Goal: Transaction & Acquisition: Purchase product/service

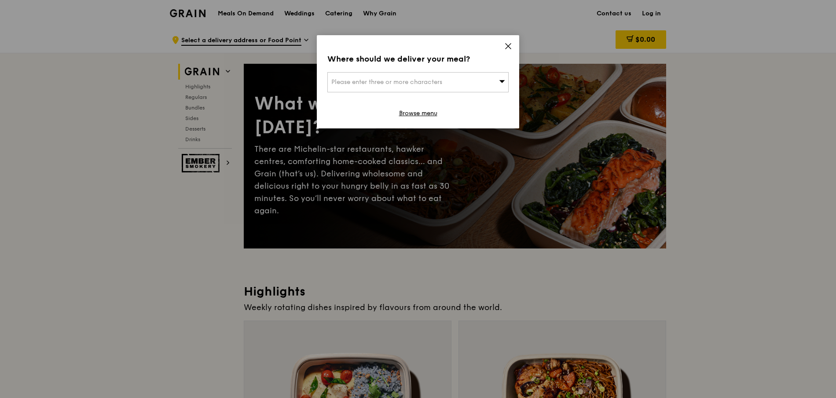
click at [481, 80] on div "Please enter three or more characters" at bounding box center [417, 82] width 181 height 20
click at [471, 53] on div "Where should we deliver your meal?" at bounding box center [417, 59] width 181 height 12
click at [462, 83] on div "Please enter three or more characters" at bounding box center [417, 82] width 181 height 20
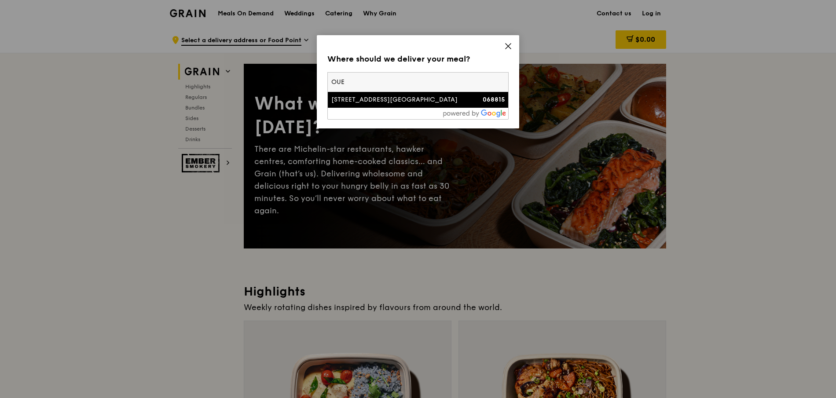
type input "OUE"
click at [452, 99] on div "[STREET_ADDRESS][GEOGRAPHIC_DATA]" at bounding box center [396, 99] width 130 height 9
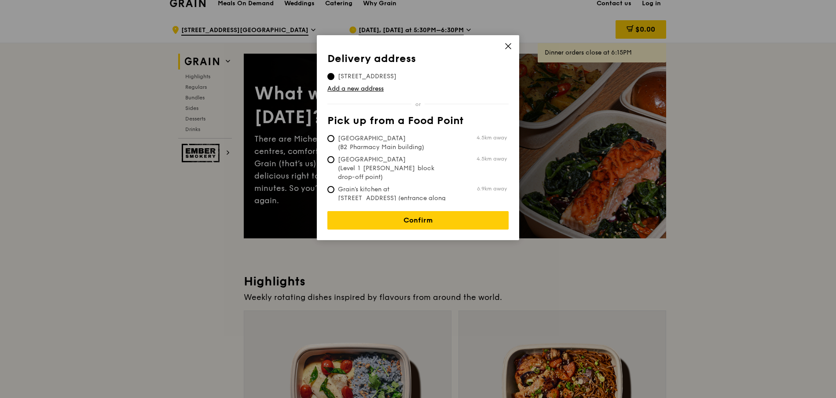
scroll to position [12, 0]
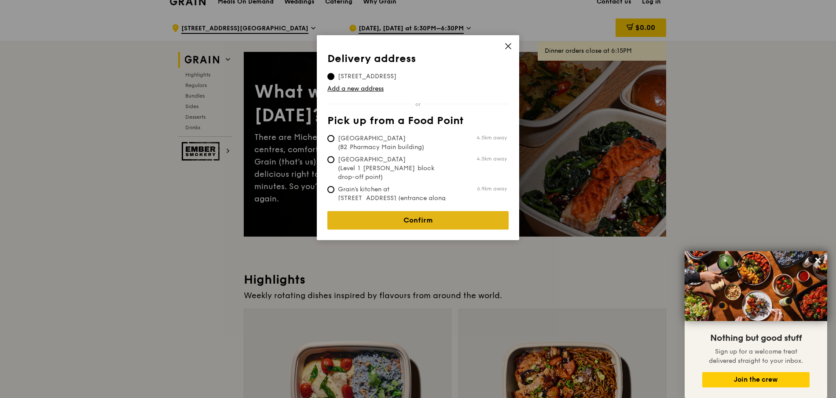
click at [424, 214] on link "Confirm" at bounding box center [417, 220] width 181 height 18
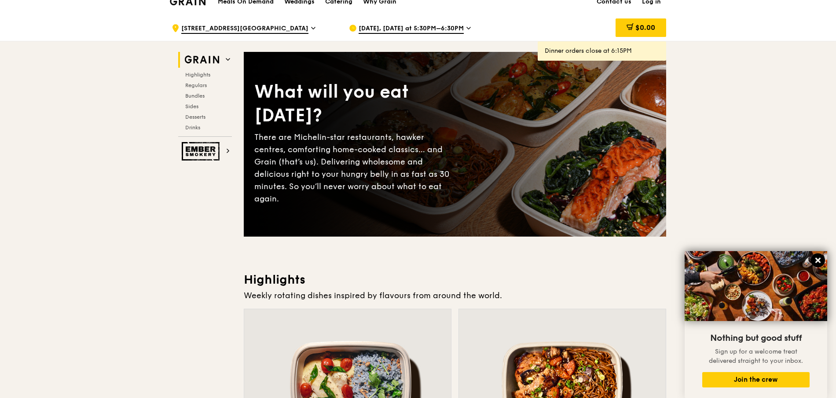
click at [817, 257] on icon at bounding box center [818, 260] width 8 height 8
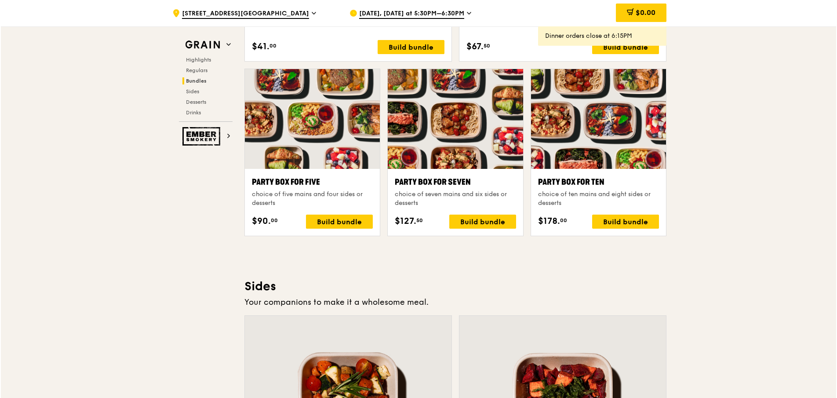
scroll to position [1705, 0]
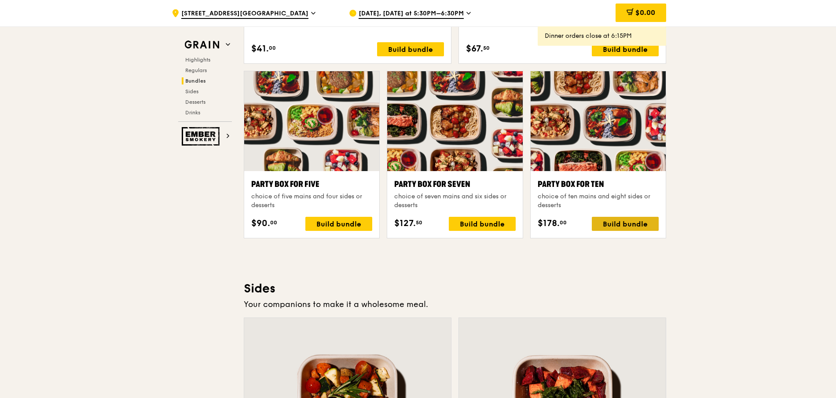
click at [653, 223] on div "Build bundle" at bounding box center [624, 224] width 67 height 14
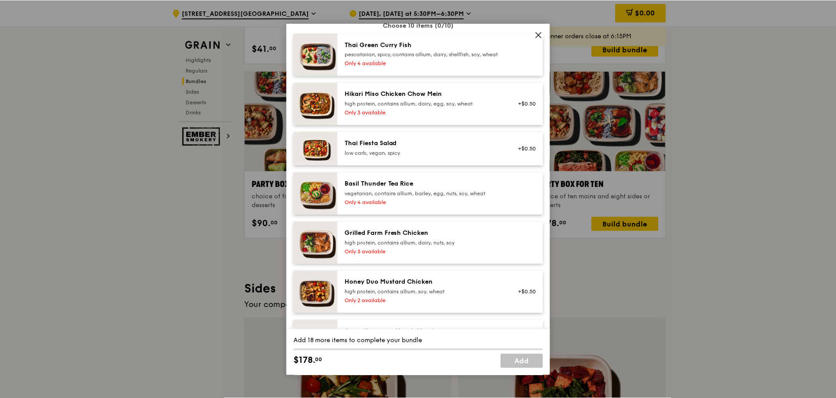
scroll to position [77, 0]
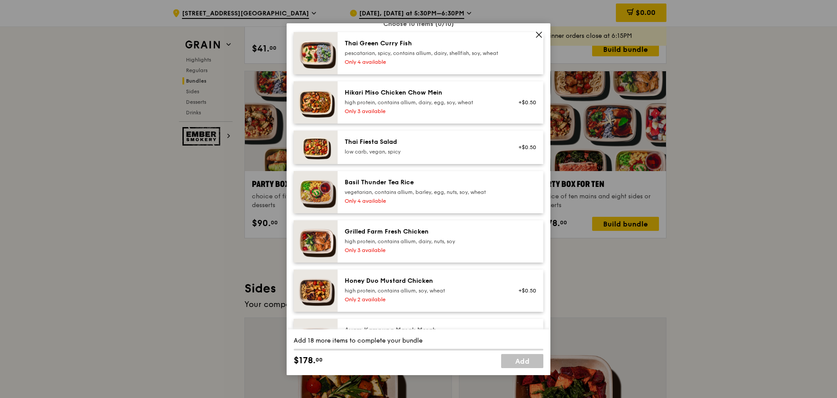
click at [538, 37] on icon at bounding box center [539, 35] width 8 height 8
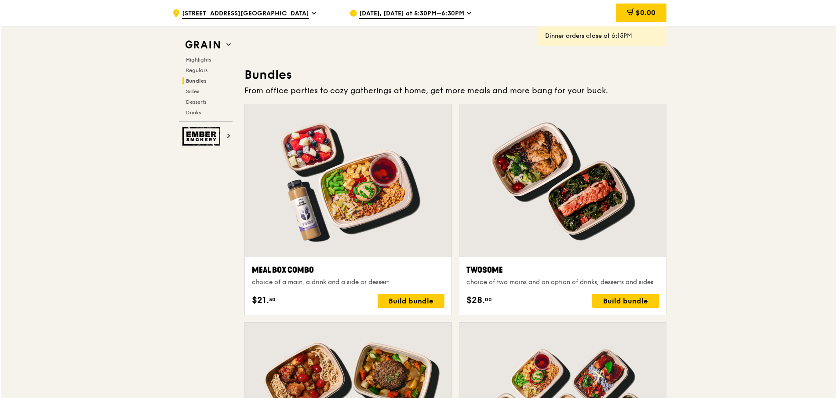
scroll to position [1172, 0]
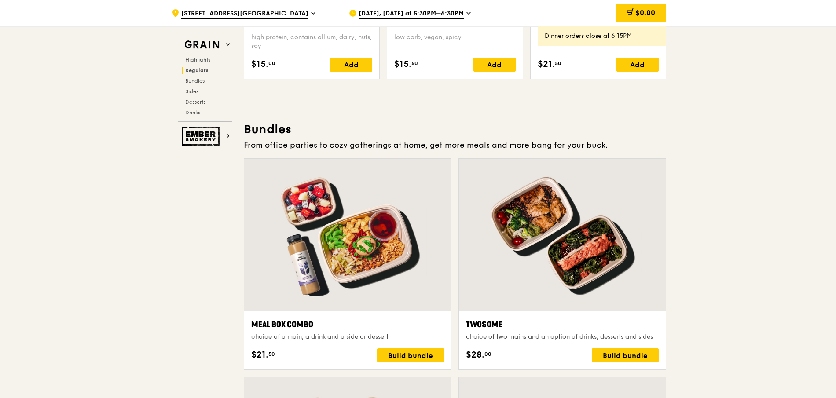
click at [457, 10] on span "[DATE], [DATE] at 5:30PM–6:30PM" at bounding box center [410, 14] width 105 height 10
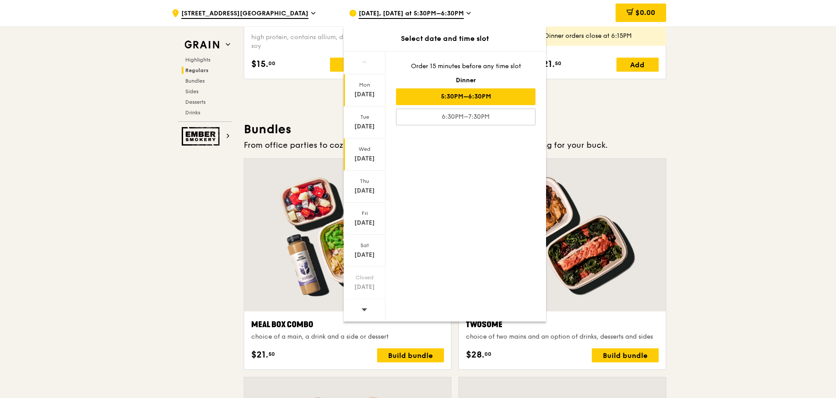
click at [370, 153] on div "Wed Oct 15" at bounding box center [364, 155] width 42 height 32
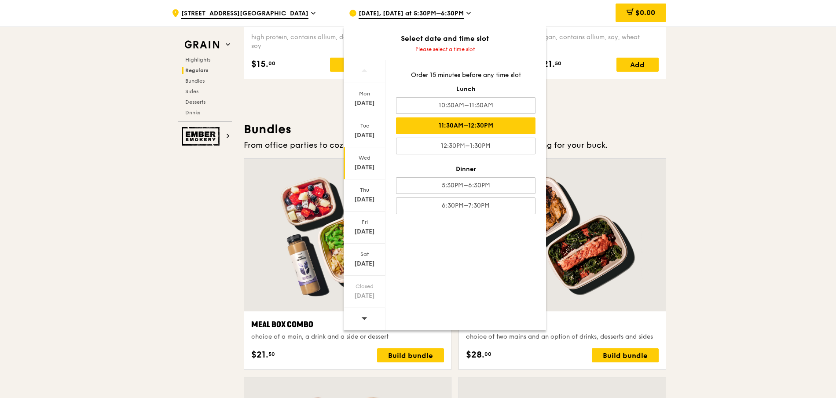
click at [507, 125] on div "11:30AM–12:30PM" at bounding box center [465, 125] width 139 height 17
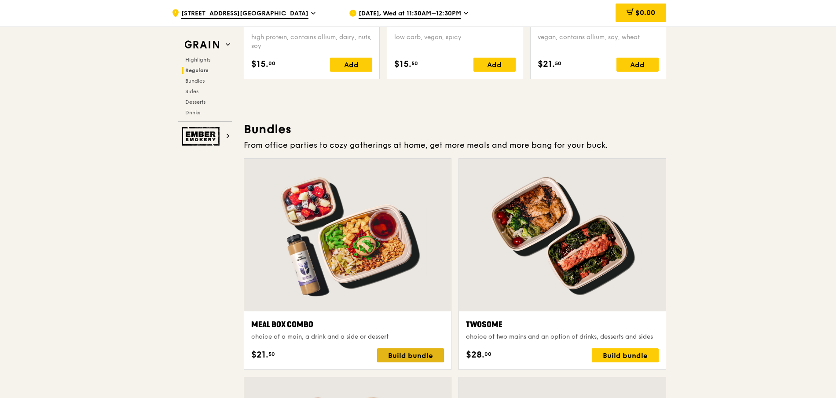
click at [418, 354] on div "Build bundle" at bounding box center [410, 355] width 67 height 14
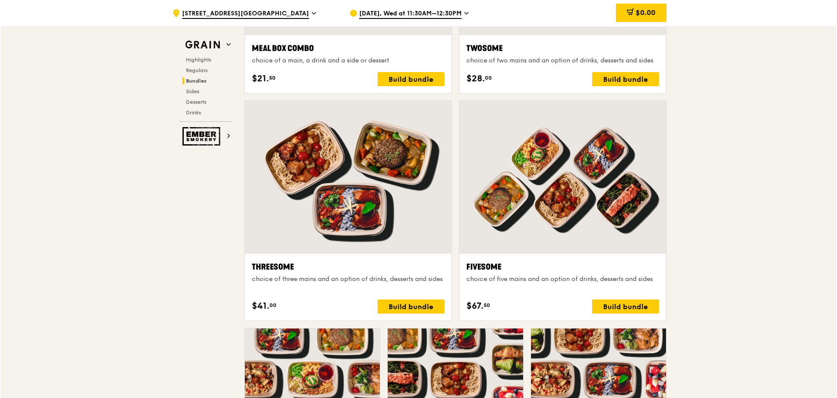
scroll to position [1451, 0]
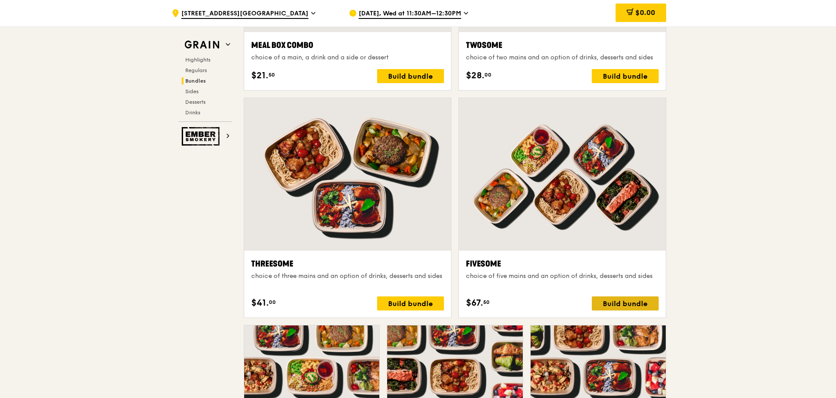
click at [628, 303] on div "Build bundle" at bounding box center [624, 303] width 67 height 14
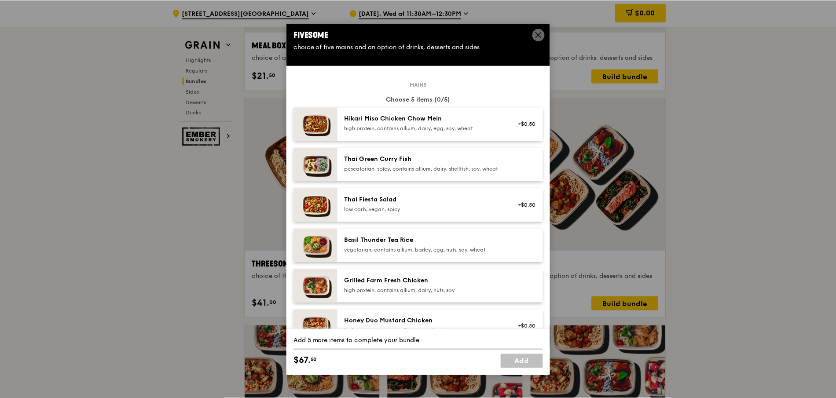
scroll to position [0, 0]
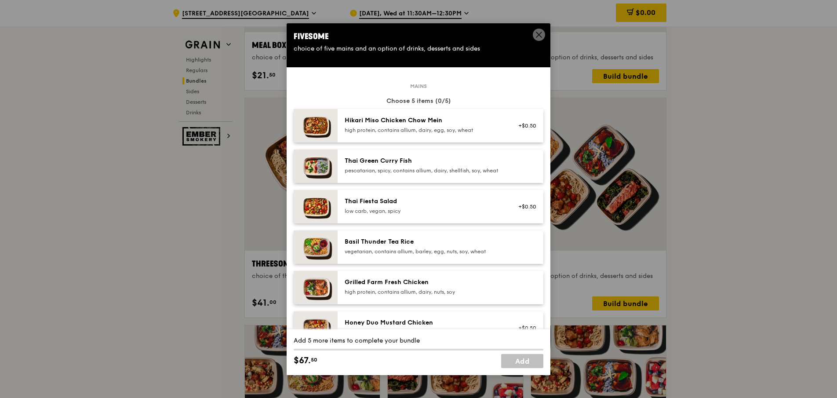
click at [547, 34] on div "Fivesome choice of five mains and an option of drinks, desserts and sides" at bounding box center [419, 41] width 264 height 37
click at [534, 37] on span at bounding box center [539, 35] width 12 height 12
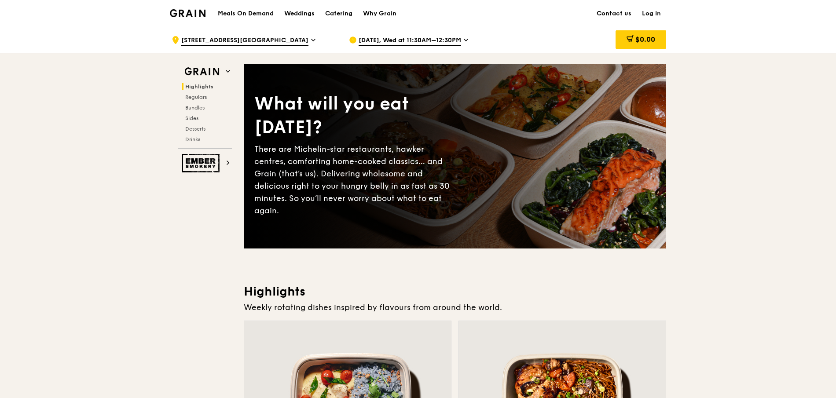
click at [655, 12] on link "Log in" at bounding box center [650, 13] width 29 height 26
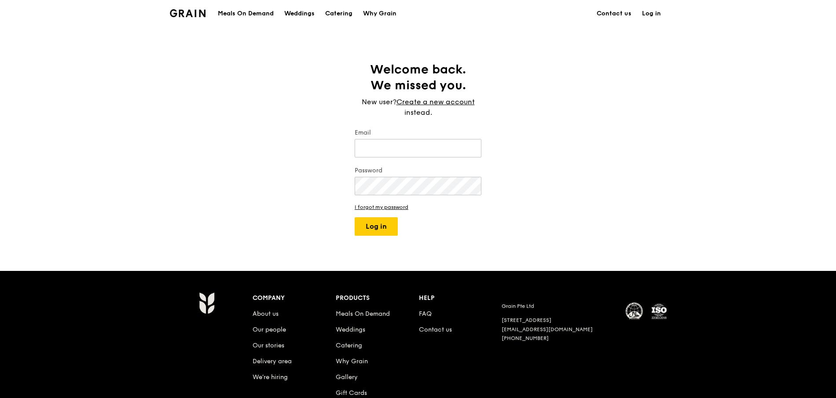
type input "yuyuqi@yahoo.com"
click at [388, 224] on button "Log in" at bounding box center [375, 226] width 43 height 18
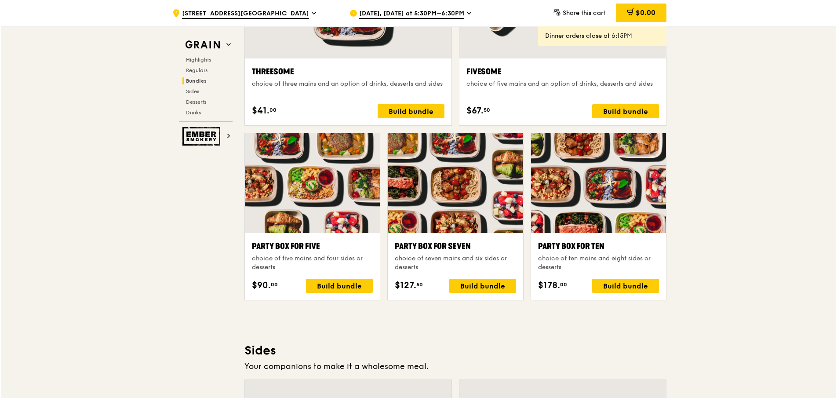
scroll to position [1645, 0]
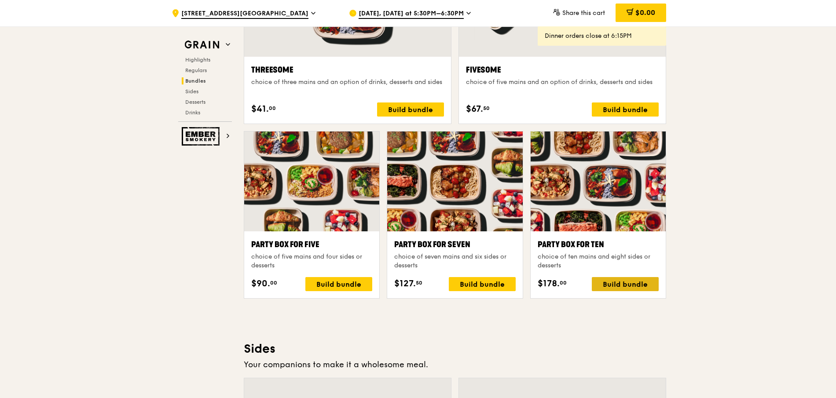
click at [604, 287] on div "Build bundle" at bounding box center [624, 284] width 67 height 14
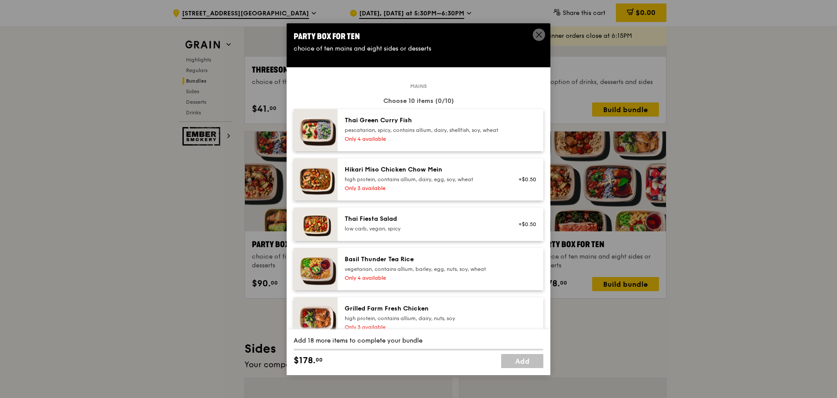
click at [476, 134] on div "pescatarian, spicy, contains allium, dairy, shellfish, soy, wheat" at bounding box center [424, 130] width 158 height 7
click at [477, 174] on div "Hikari Miso Chicken Chow Mein" at bounding box center [424, 169] width 158 height 9
click at [476, 218] on div "Thai Fiesta Salad low carb, vegan, spicy +$0.50" at bounding box center [441, 224] width 206 height 33
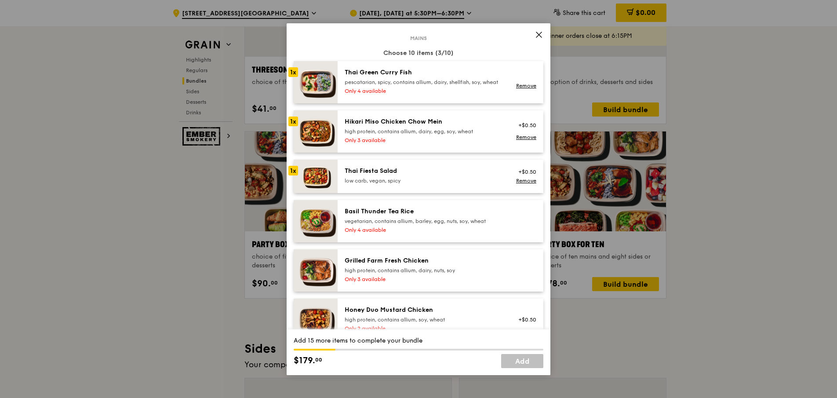
scroll to position [48, 0]
click at [475, 233] on div "Only 4 available" at bounding box center [424, 229] width 158 height 7
click at [478, 281] on div "Grilled Farm Fresh Chicken high protein, contains allium, dairy, nuts, soy Only…" at bounding box center [424, 270] width 168 height 28
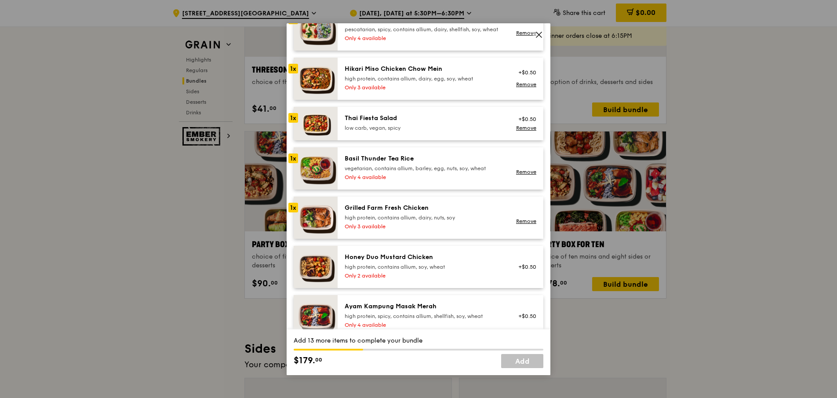
scroll to position [105, 0]
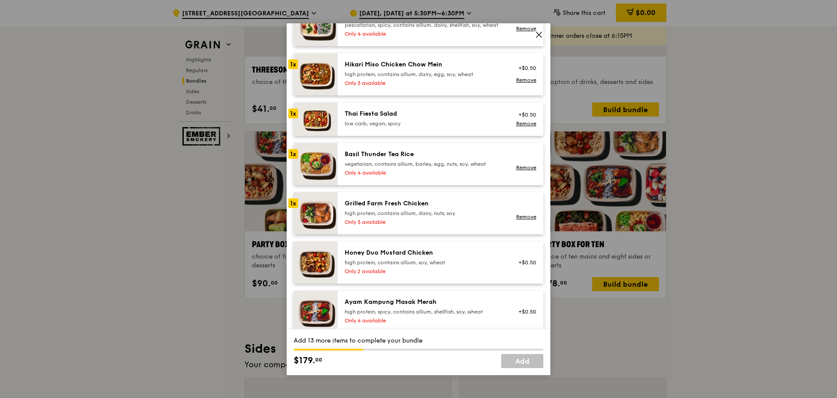
click at [478, 275] on div "Only 2 available" at bounding box center [424, 271] width 158 height 7
click at [481, 315] on div "high protein, spicy, contains allium, shellfish, soy, wheat" at bounding box center [424, 311] width 158 height 7
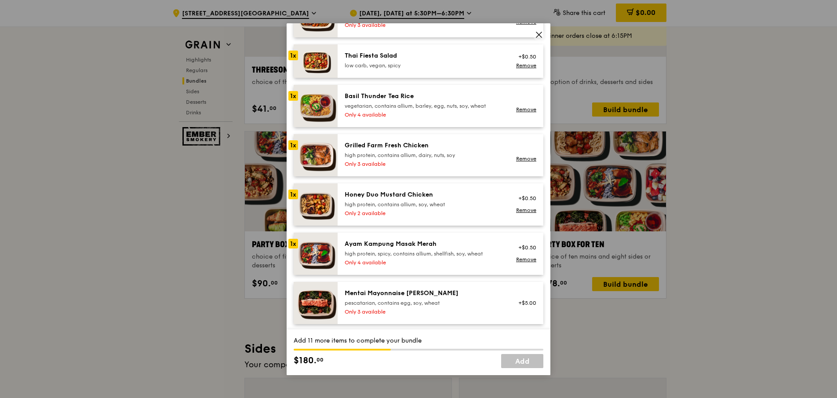
click at [480, 307] on div "pescatarian, contains egg, soy, wheat" at bounding box center [424, 302] width 158 height 7
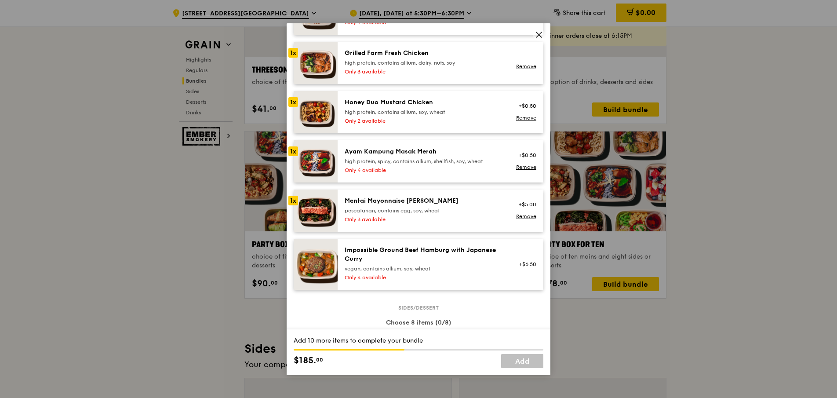
scroll to position [259, 0]
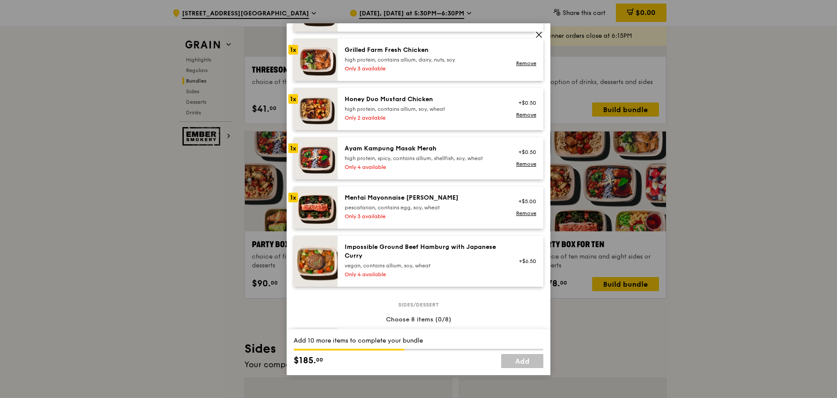
click at [482, 278] on div "Only 4 available" at bounding box center [424, 274] width 158 height 7
click at [414, 269] on div "vegan, contains allium, soy, wheat" at bounding box center [424, 265] width 158 height 7
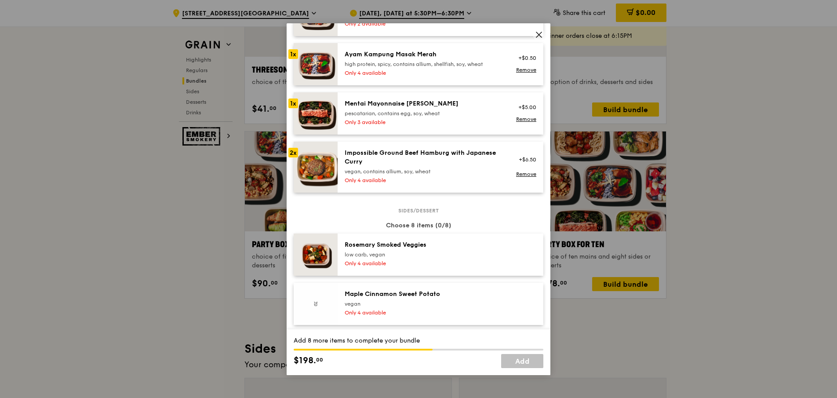
scroll to position [512, 0]
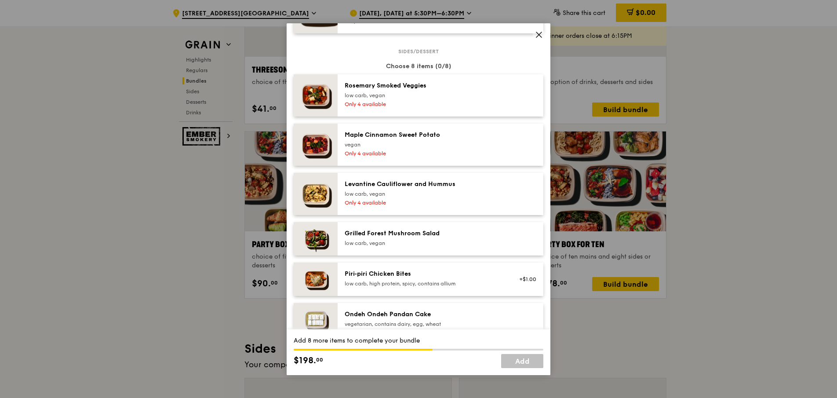
click at [424, 247] on div "low carb, vegan" at bounding box center [424, 243] width 158 height 7
click at [424, 206] on div "Only 4 available" at bounding box center [424, 202] width 158 height 7
click at [425, 148] on div "vegan" at bounding box center [424, 144] width 158 height 7
click at [421, 110] on div "Rosemary Smoked Veggies low carb, vegan Only 4 available" at bounding box center [424, 95] width 168 height 28
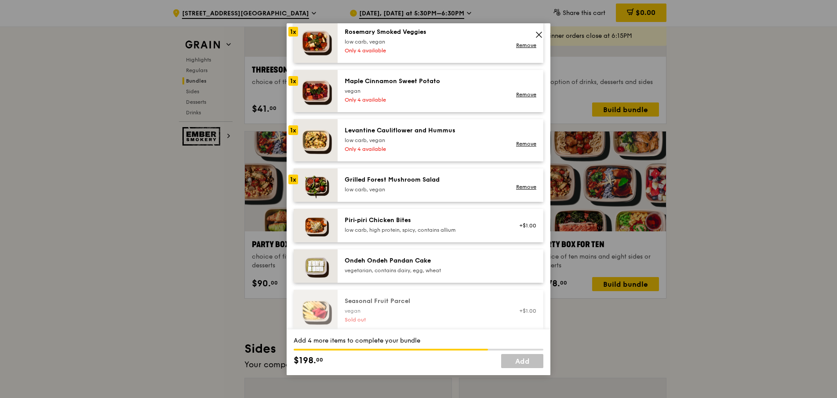
scroll to position [567, 0]
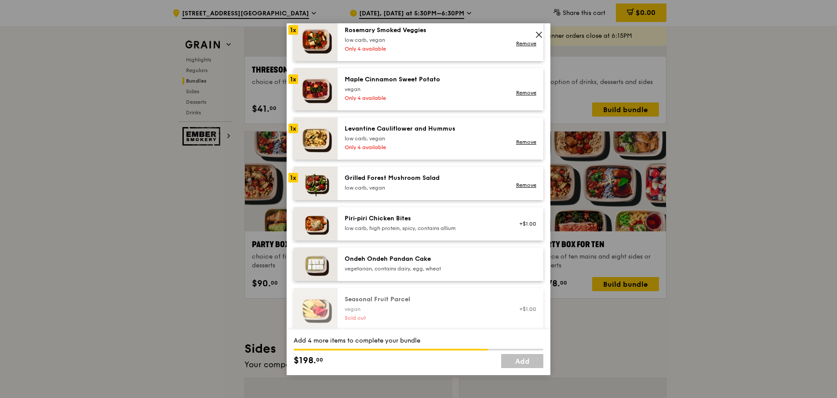
click at [430, 281] on div "Ondeh Ondeh Pandan Cake vegetarian, contains dairy, egg, wheat" at bounding box center [441, 264] width 206 height 33
click at [431, 223] on div "Piri‑piri Chicken Bites" at bounding box center [424, 218] width 158 height 9
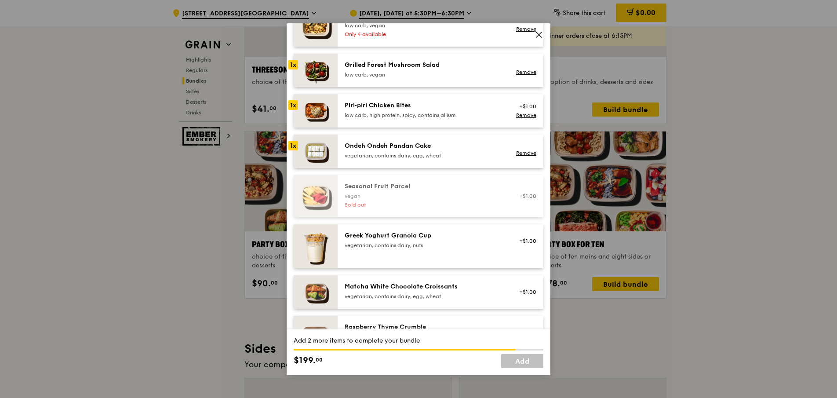
scroll to position [683, 0]
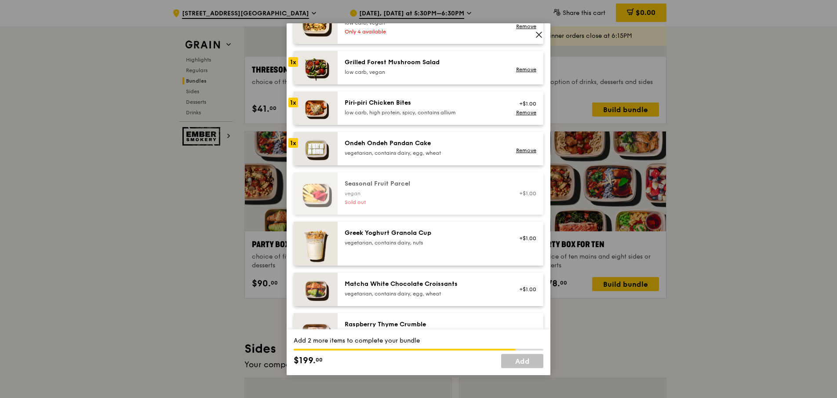
click at [431, 246] on div "vegetarian, contains dairy, nuts" at bounding box center [424, 242] width 158 height 7
click at [434, 297] on div "vegetarian, contains dairy, egg, wheat" at bounding box center [424, 293] width 158 height 7
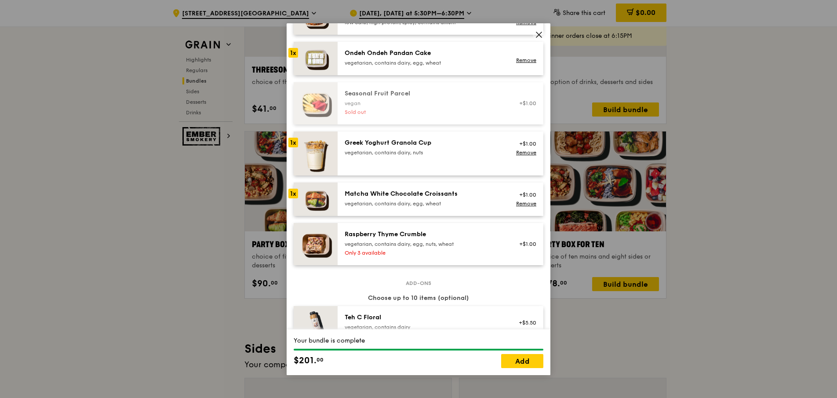
scroll to position [777, 0]
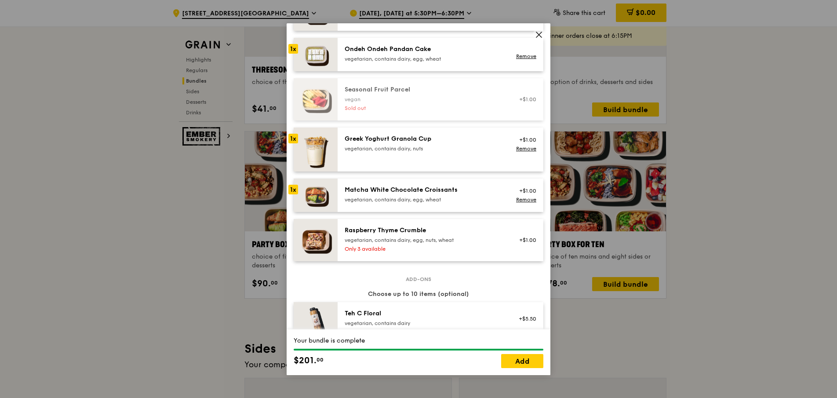
click at [433, 235] on div "Raspberry Thyme Crumble" at bounding box center [424, 230] width 158 height 9
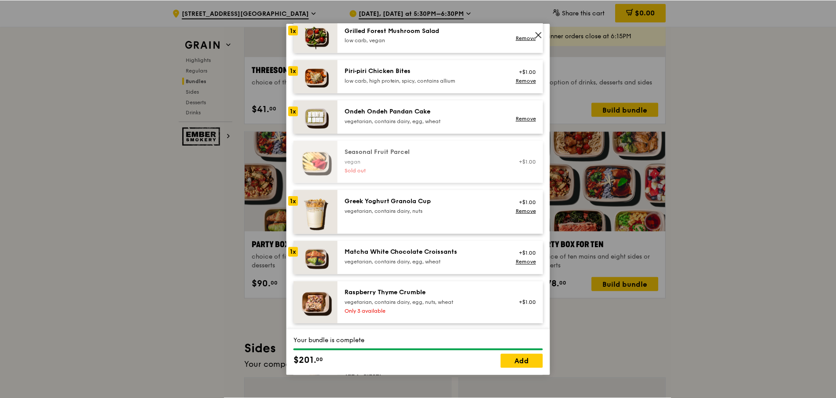
scroll to position [696, 0]
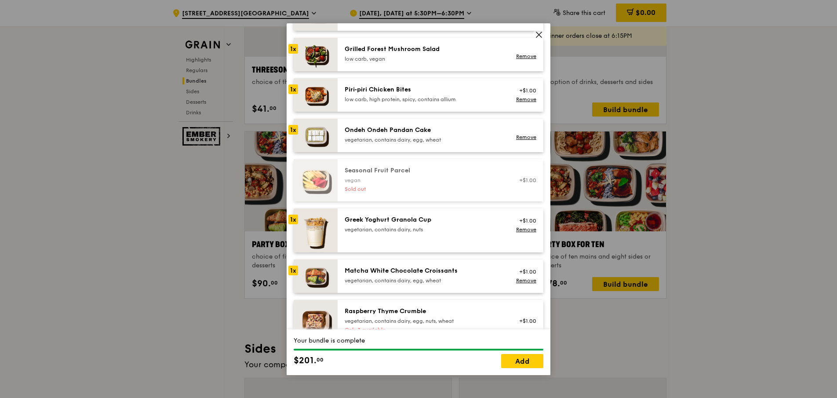
click at [538, 35] on icon at bounding box center [539, 35] width 8 height 8
click at [533, 33] on span at bounding box center [539, 35] width 12 height 12
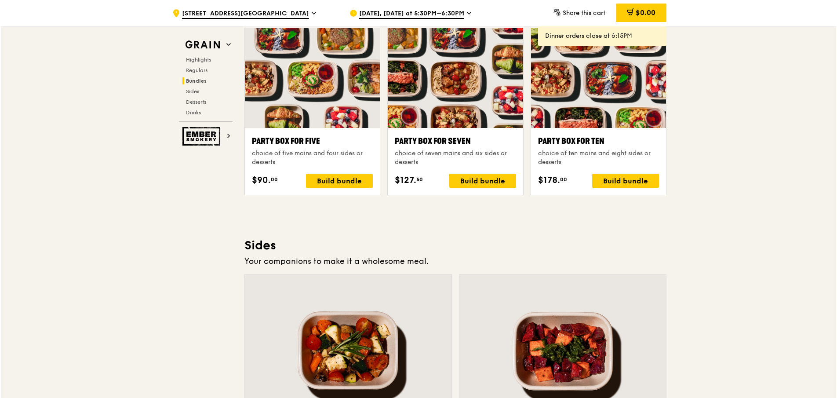
scroll to position [1748, 0]
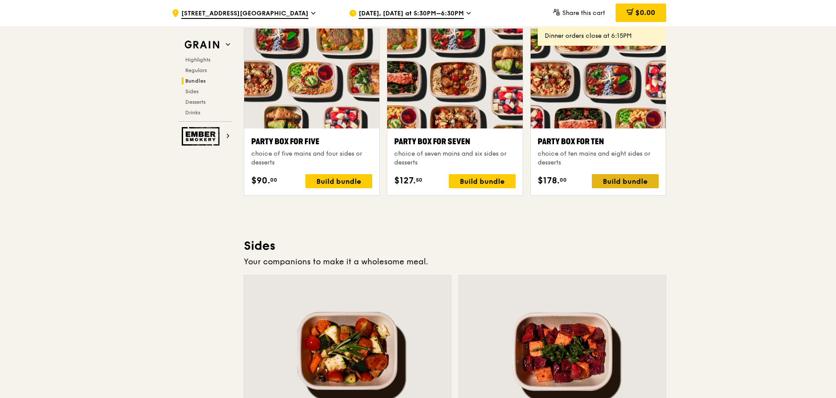
click at [626, 186] on div "Build bundle" at bounding box center [624, 181] width 67 height 14
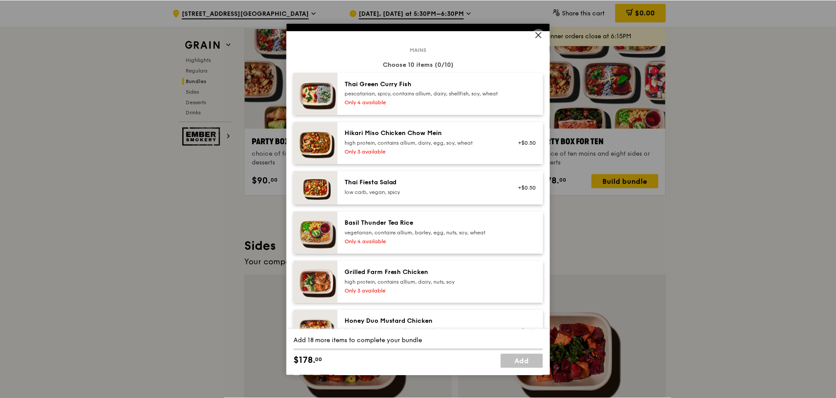
scroll to position [33, 0]
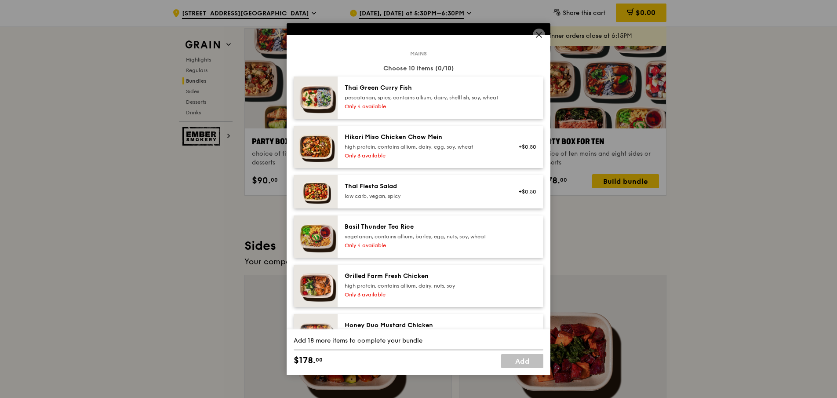
click at [538, 34] on icon at bounding box center [539, 35] width 8 height 8
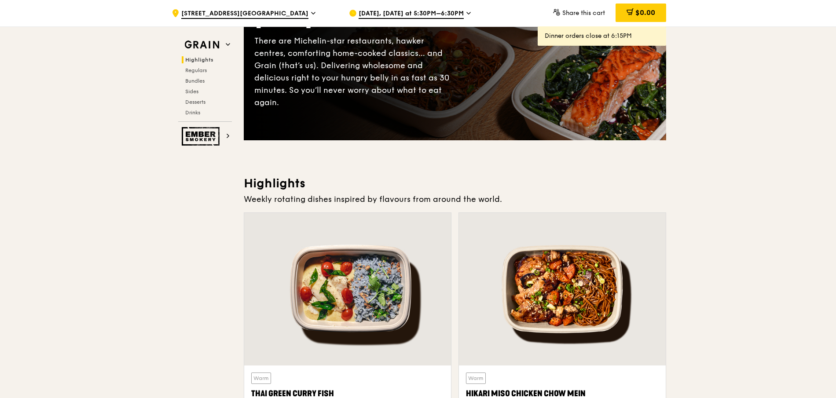
scroll to position [337, 0]
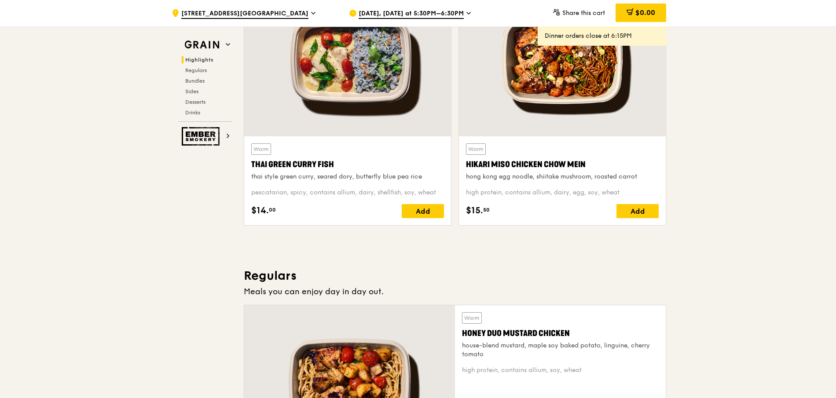
drag, startPoint x: 340, startPoint y: 162, endPoint x: 249, endPoint y: 164, distance: 90.6
click at [249, 164] on div "Warm Thai Green Curry Fish thai style green curry, seared dory, butterfly blue …" at bounding box center [347, 180] width 207 height 89
copy div "Thai Green Curry Fish"
drag, startPoint x: 592, startPoint y: 165, endPoint x: 466, endPoint y: 165, distance: 126.2
click at [466, 165] on div "Hikari Miso Chicken Chow Mein" at bounding box center [562, 164] width 193 height 12
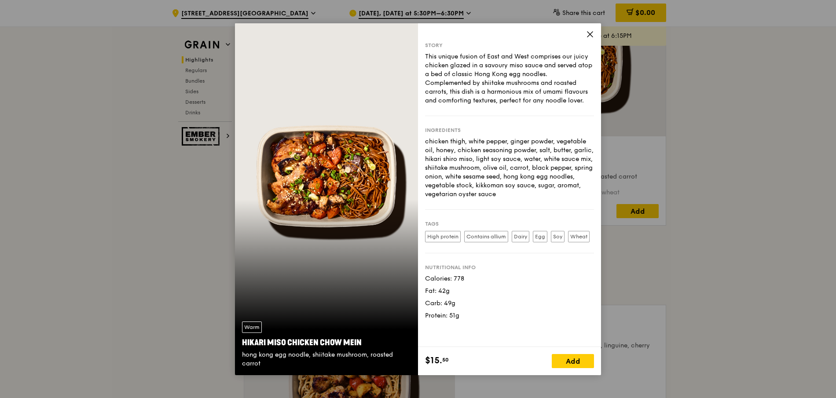
click at [588, 34] on icon at bounding box center [590, 34] width 8 height 8
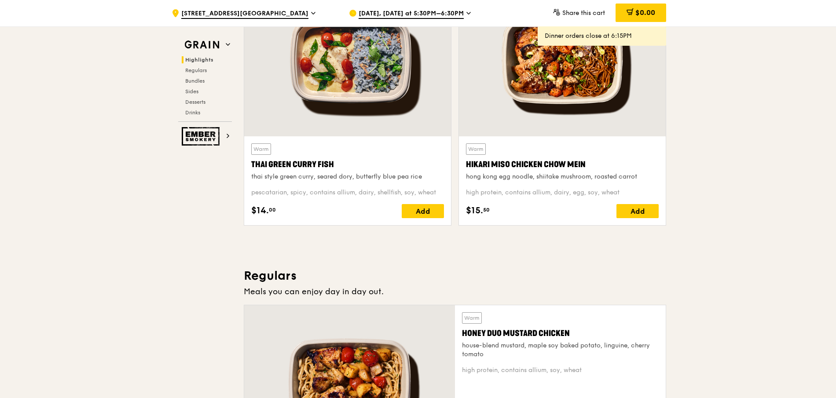
drag, startPoint x: 592, startPoint y: 162, endPoint x: 466, endPoint y: 163, distance: 126.2
click at [466, 163] on div "Hikari Miso Chicken Chow Mein" at bounding box center [562, 164] width 193 height 12
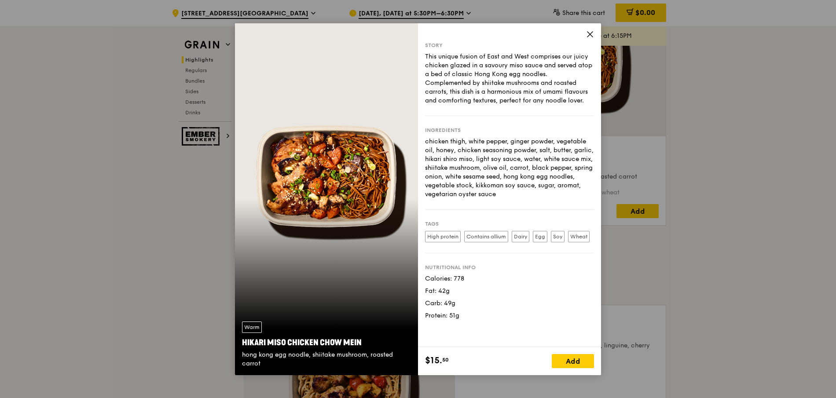
drag, startPoint x: 364, startPoint y: 341, endPoint x: 241, endPoint y: 343, distance: 122.7
click at [242, 343] on div "Hikari Miso Chicken Chow Mein" at bounding box center [326, 342] width 169 height 12
copy div "Hikari Miso Chicken Chow Mein"
click at [591, 33] on icon at bounding box center [589, 34] width 5 height 5
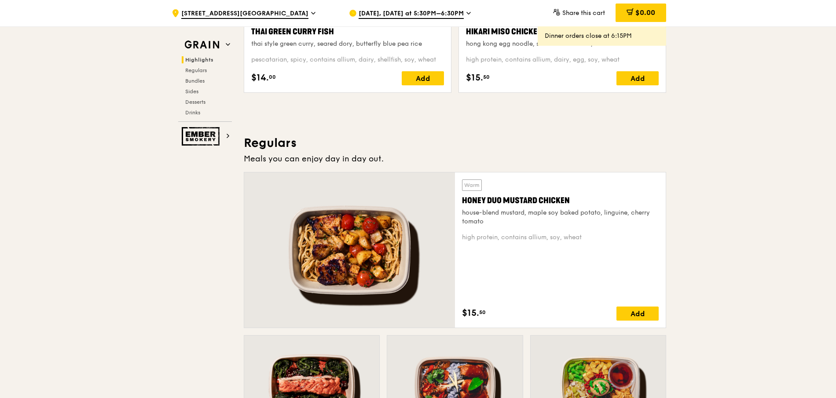
scroll to position [511, 0]
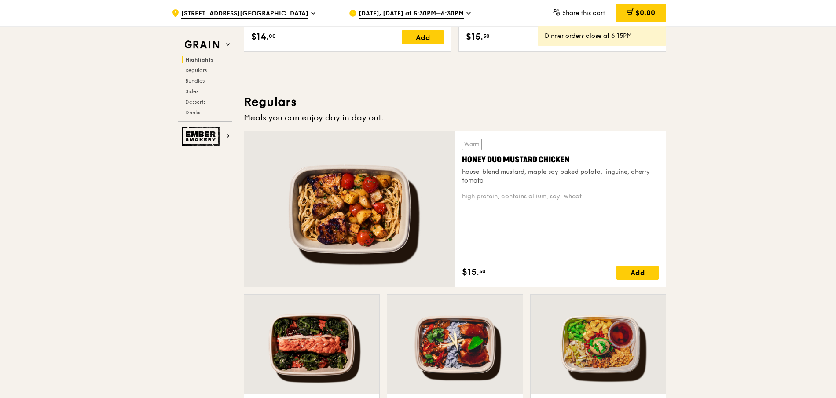
drag, startPoint x: 579, startPoint y: 159, endPoint x: 460, endPoint y: 161, distance: 119.2
click at [460, 161] on div "Warm Honey Duo Mustard Chicken house-blend mustard, maple soy baked potato, lin…" at bounding box center [560, 208] width 211 height 155
copy div "Honey Duo Mustard Chicken"
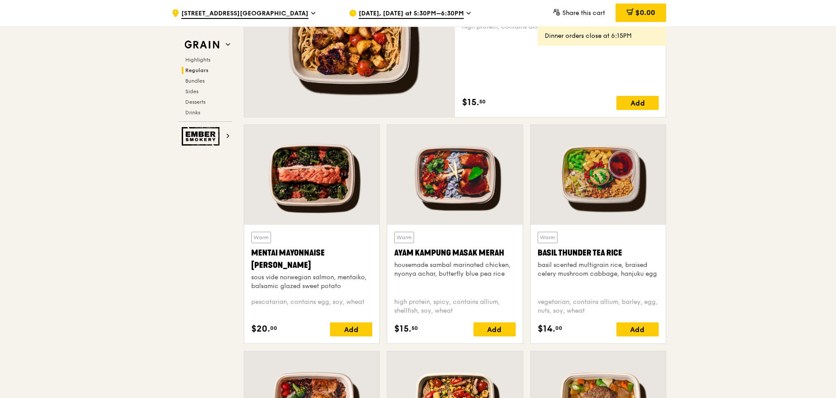
scroll to position [683, 0]
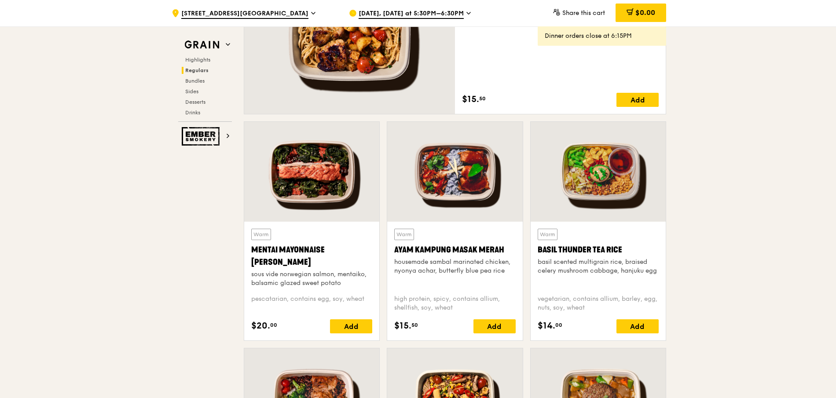
drag, startPoint x: 288, startPoint y: 261, endPoint x: 248, endPoint y: 252, distance: 40.1
click at [248, 252] on div "Warm Mentai Mayonnaise Aburi Salmon sous vide norwegian salmon, mentaiko, balsa…" at bounding box center [311, 281] width 135 height 119
copy div "Mentai Mayonnaise [PERSON_NAME]"
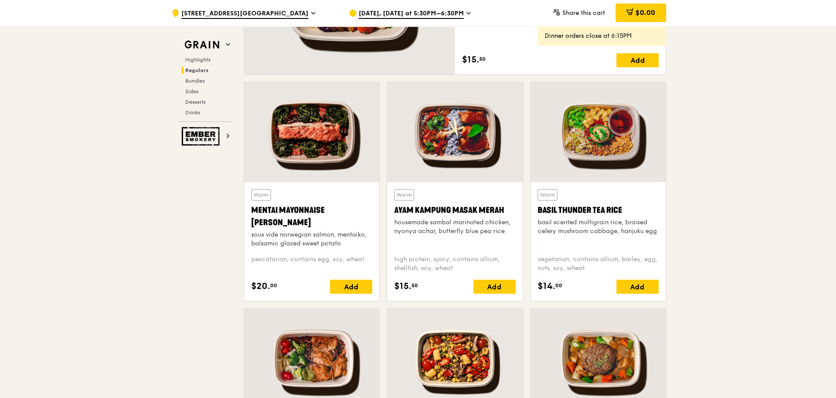
scroll to position [723, 0]
drag, startPoint x: 508, startPoint y: 208, endPoint x: 393, endPoint y: 207, distance: 115.2
click at [393, 207] on div "Warm Ayam Kampung Masak Merah housemade sambal marinated chicken, nyonya achar,…" at bounding box center [454, 241] width 135 height 119
copy div "Ayam Kampung Masak Merah"
drag, startPoint x: 633, startPoint y: 208, endPoint x: 538, endPoint y: 210, distance: 95.0
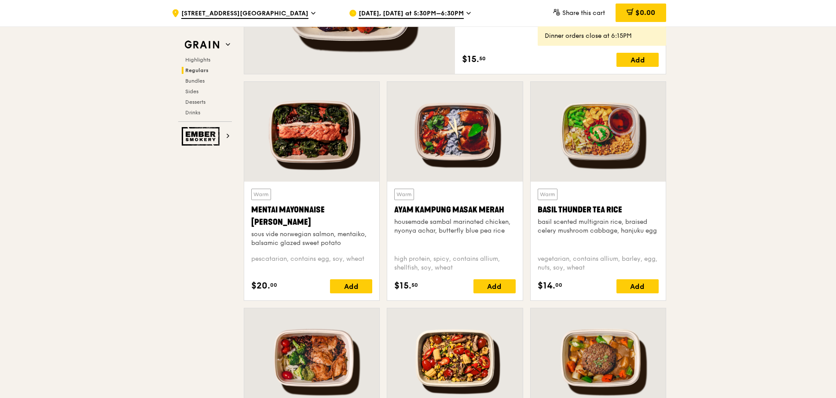
click at [538, 210] on div "Basil Thunder Tea Rice" at bounding box center [597, 210] width 121 height 12
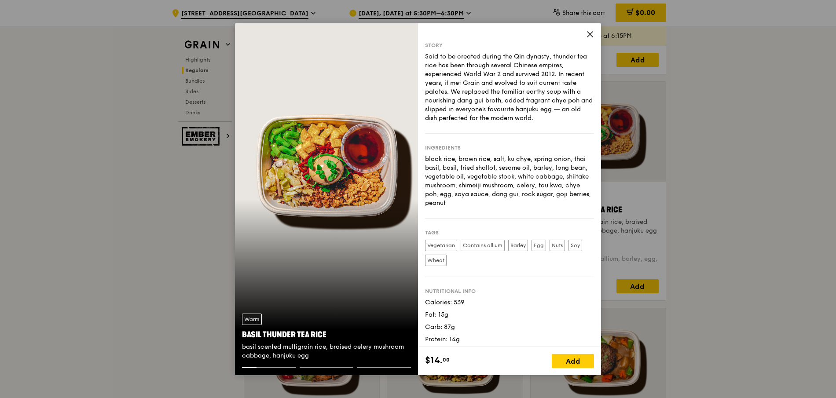
drag, startPoint x: 341, startPoint y: 333, endPoint x: 243, endPoint y: 333, distance: 98.5
click at [243, 333] on div "Basil Thunder Tea Rice" at bounding box center [326, 335] width 169 height 12
copy div "Basil Thunder Tea Rice"
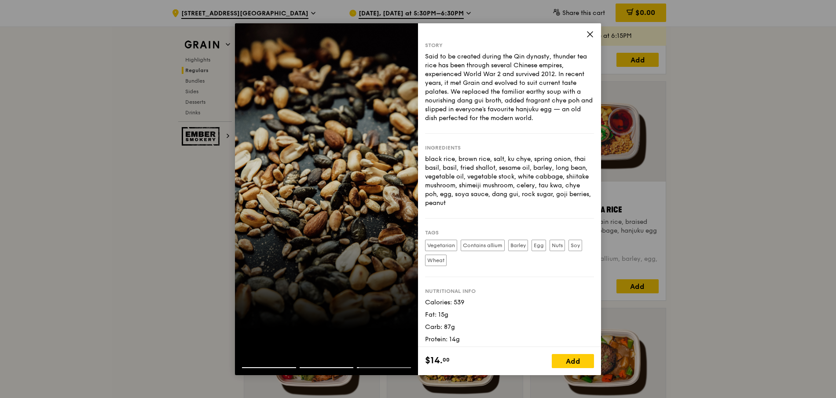
click at [589, 35] on icon at bounding box center [590, 34] width 8 height 8
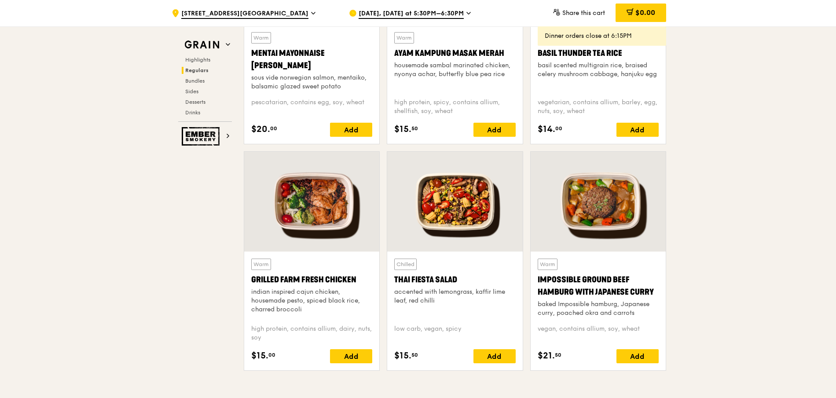
scroll to position [885, 0]
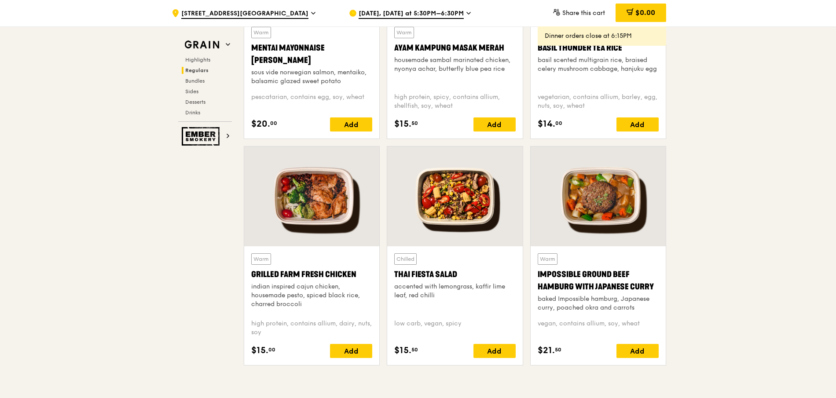
drag, startPoint x: 362, startPoint y: 274, endPoint x: 251, endPoint y: 275, distance: 111.3
click at [251, 275] on div "Grilled Farm Fresh Chicken" at bounding box center [311, 274] width 121 height 12
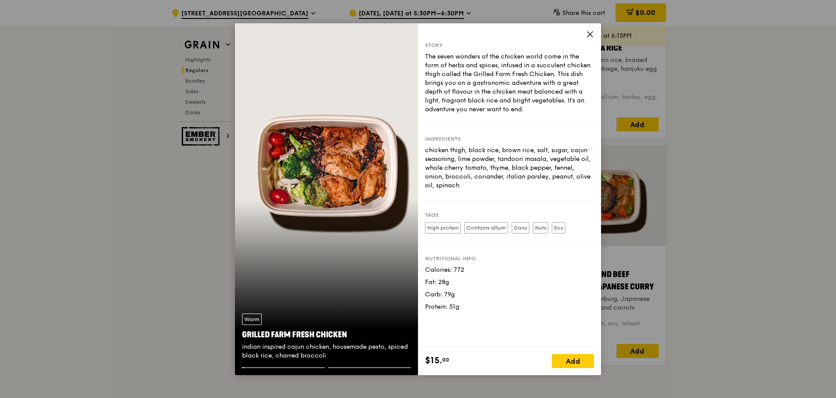
drag, startPoint x: 353, startPoint y: 332, endPoint x: 241, endPoint y: 335, distance: 112.6
click at [241, 335] on div "Warm Grilled Farm Fresh Chicken indian inspired cajun chicken, housemade pesto,…" at bounding box center [326, 337] width 183 height 61
copy div "Grilled Farm Fresh Chicken"
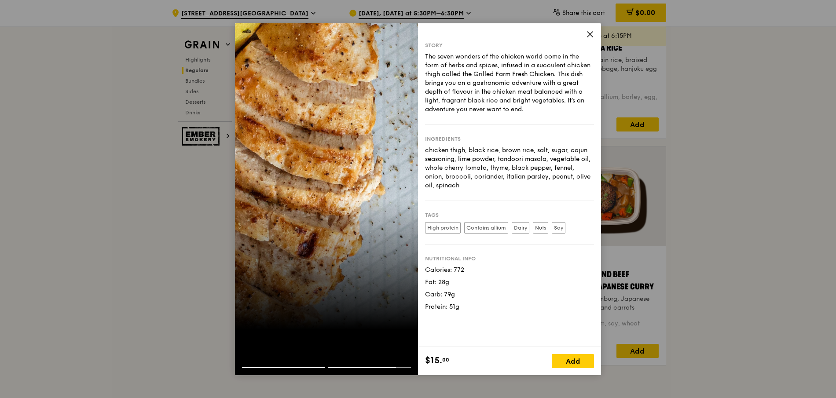
click at [589, 33] on icon at bounding box center [590, 34] width 8 height 8
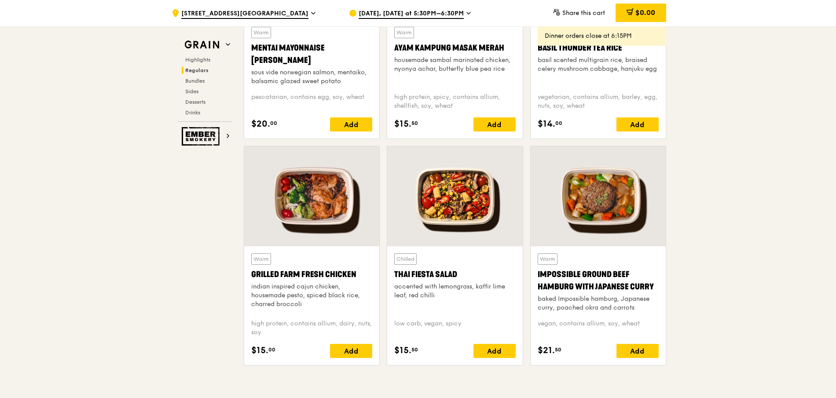
click at [462, 270] on div "Thai Fiesta Salad" at bounding box center [454, 274] width 121 height 12
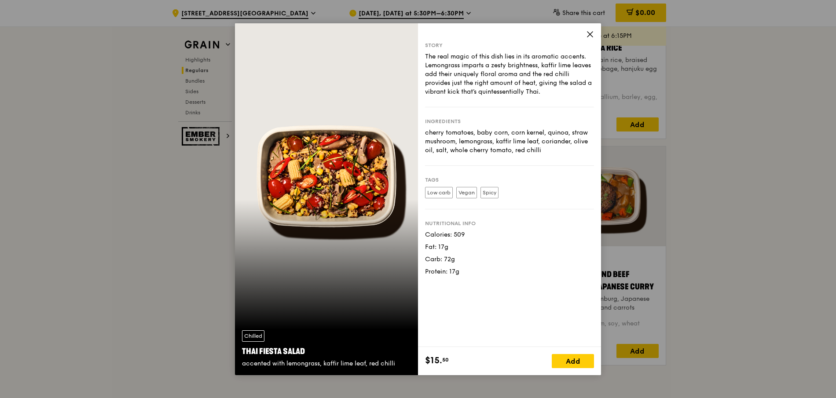
drag, startPoint x: 462, startPoint y: 270, endPoint x: 454, endPoint y: 270, distance: 7.9
click at [454, 270] on div "Protein: 17g" at bounding box center [509, 271] width 169 height 9
drag, startPoint x: 318, startPoint y: 350, endPoint x: 235, endPoint y: 351, distance: 83.6
click at [235, 351] on div "Chilled Thai Fiesta Salad accented with lemongrass, kaffir lime leaf, red chilli" at bounding box center [326, 349] width 183 height 52
copy div "Thai Fiesta Salad"
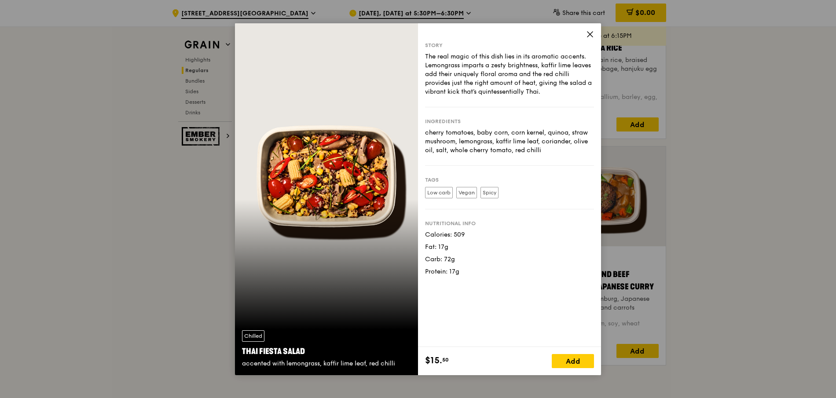
click at [588, 34] on icon at bounding box center [590, 34] width 8 height 8
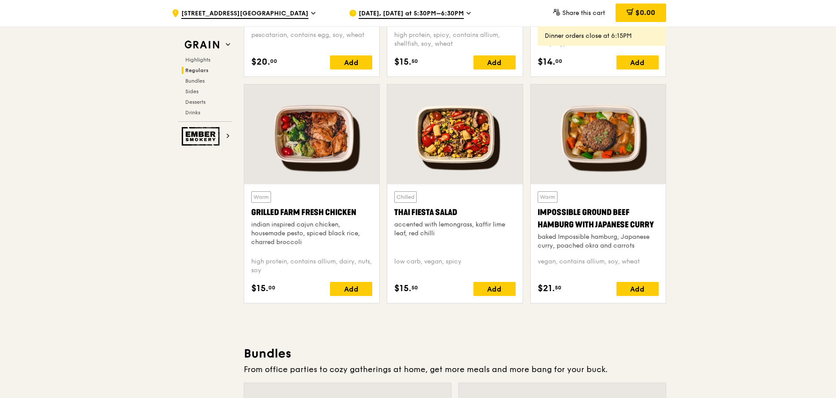
scroll to position [949, 0]
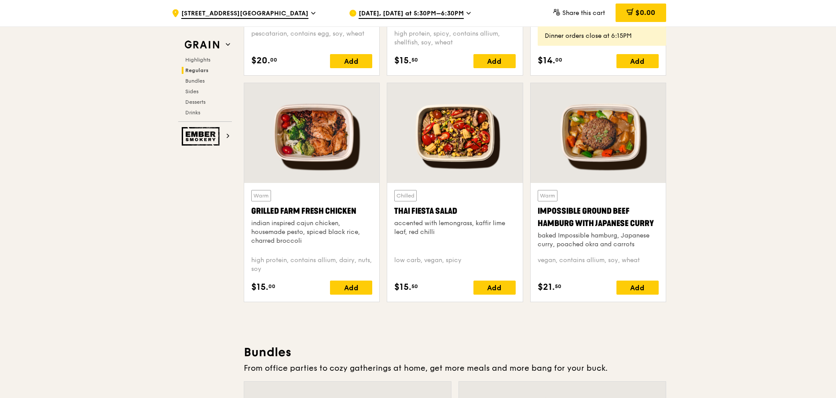
drag, startPoint x: 657, startPoint y: 224, endPoint x: 533, endPoint y: 213, distance: 123.6
click at [533, 213] on div "Warm Impossible Ground Beef Hamburg with Japanese Curry baked Impossible hambur…" at bounding box center [597, 242] width 135 height 119
copy div "Impossible Ground Beef Hamburg with Japanese Curry"
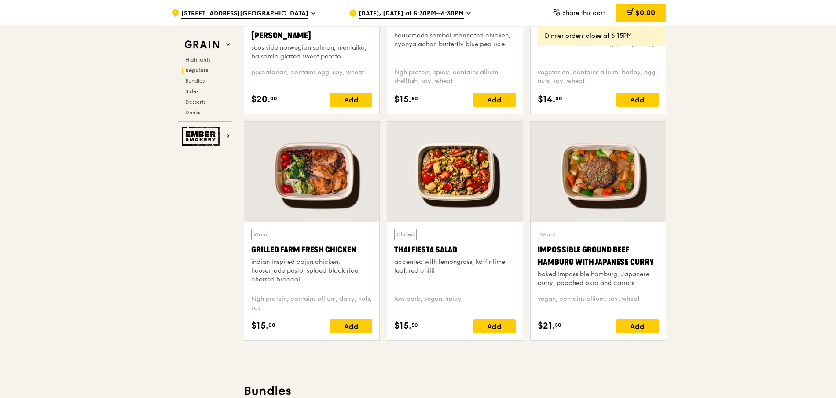
scroll to position [880, 0]
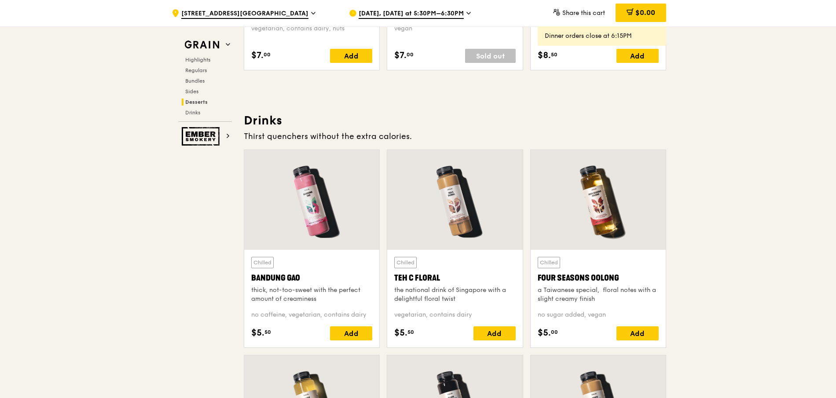
scroll to position [2957, 0]
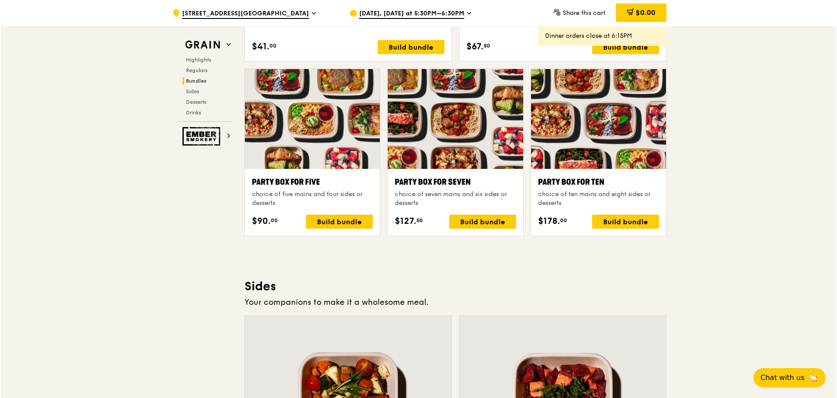
scroll to position [1706, 0]
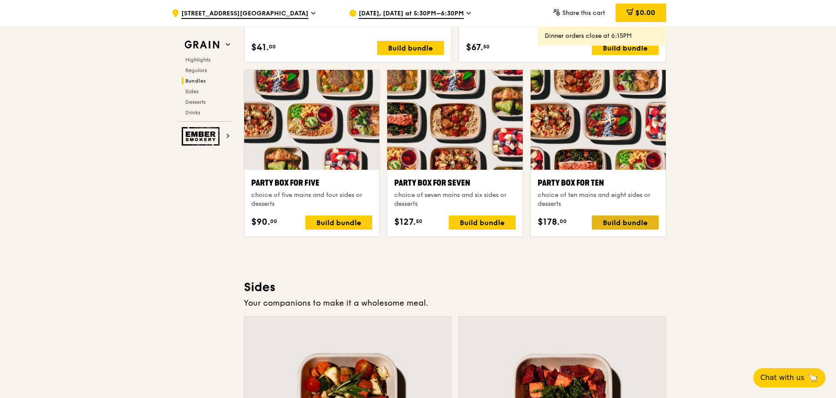
click at [635, 225] on div "Build bundle" at bounding box center [624, 222] width 67 height 14
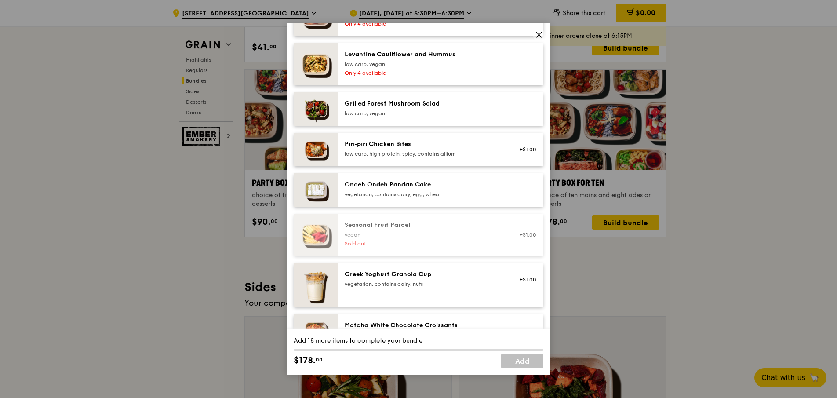
scroll to position [643, 0]
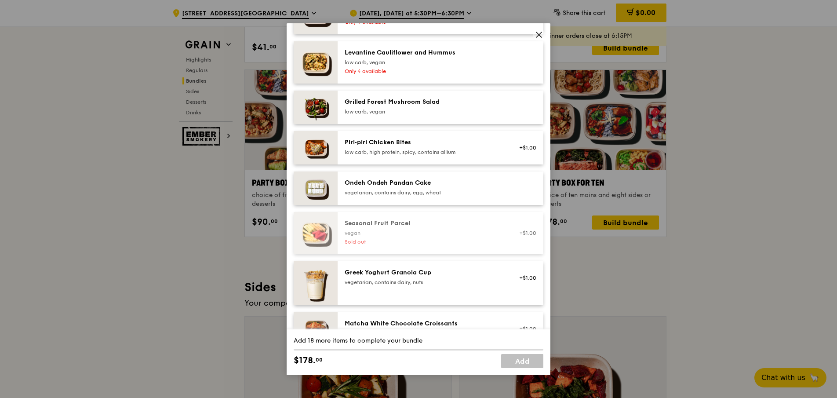
click at [476, 196] on div "vegetarian, contains dairy, egg, wheat" at bounding box center [424, 192] width 158 height 7
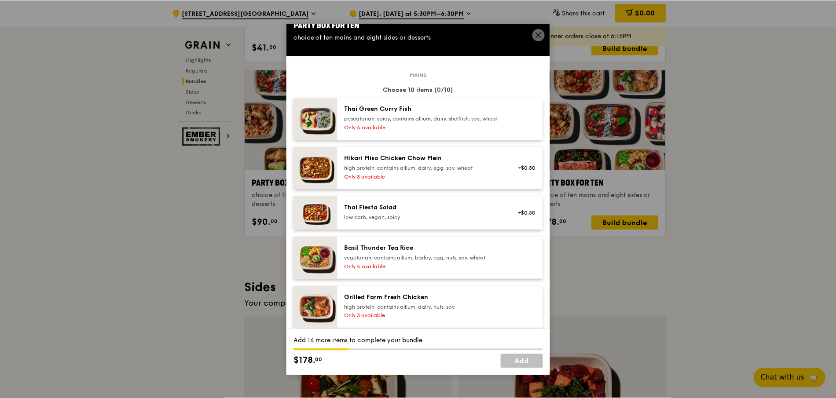
scroll to position [0, 0]
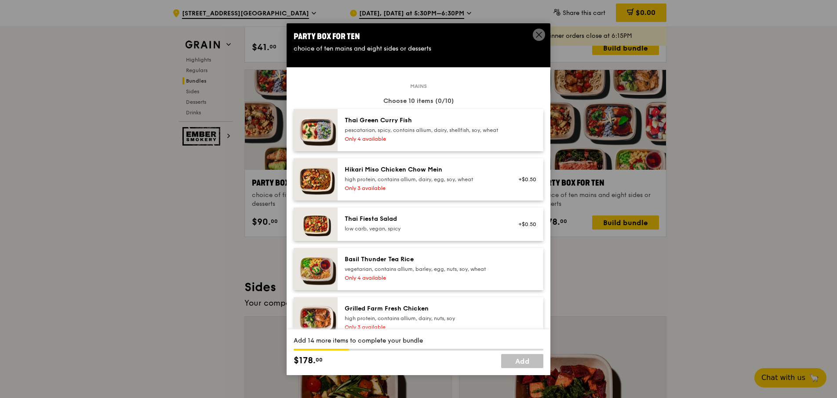
click at [538, 32] on icon at bounding box center [539, 35] width 8 height 8
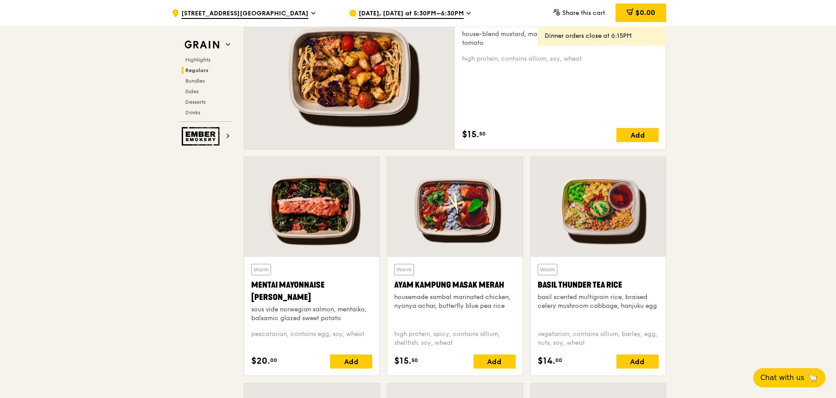
scroll to position [647, 0]
